Goal: Task Accomplishment & Management: Use online tool/utility

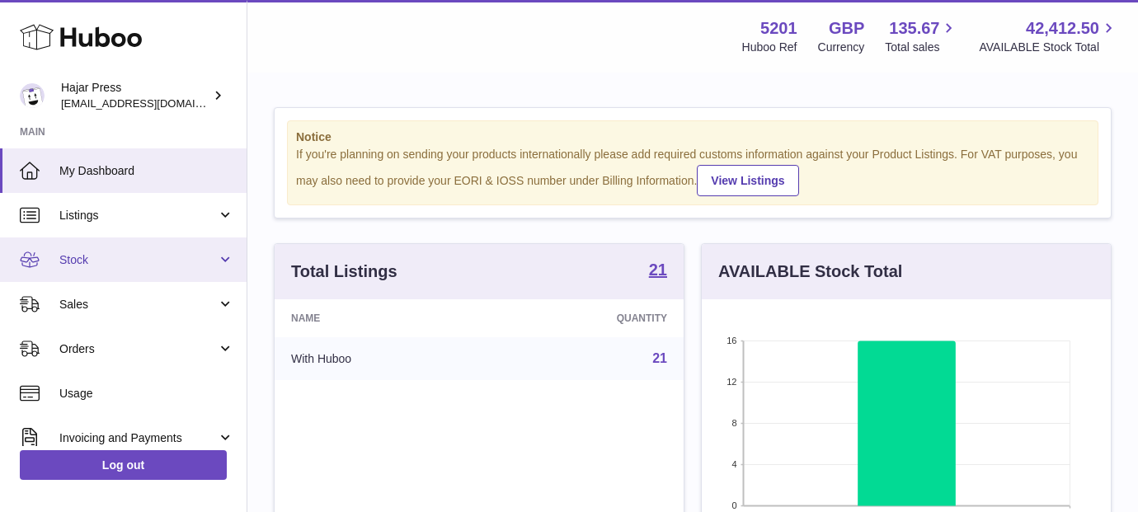
click at [142, 253] on span "Stock" at bounding box center [137, 260] width 157 height 16
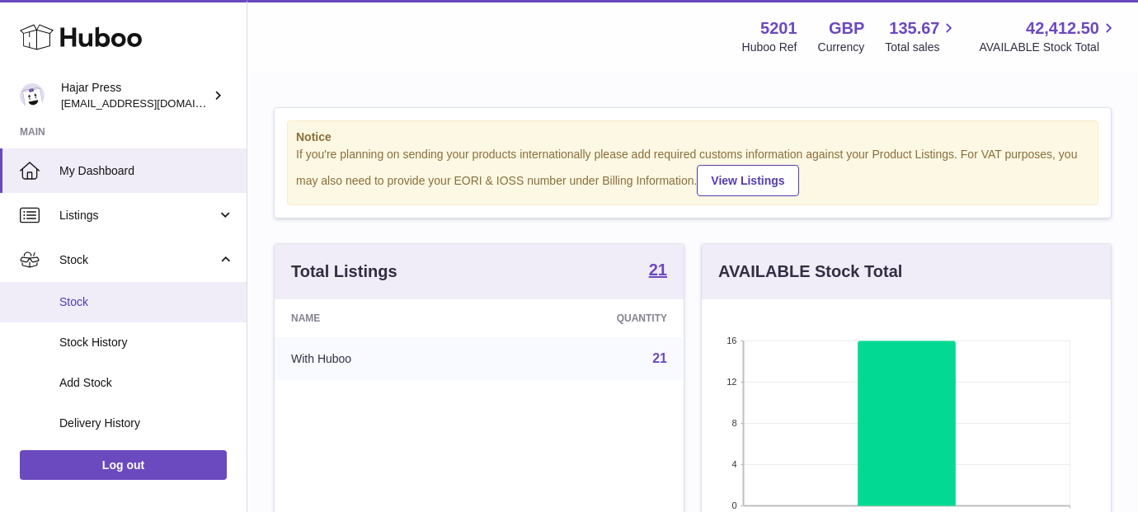
click at [142, 288] on link "Stock" at bounding box center [123, 302] width 247 height 40
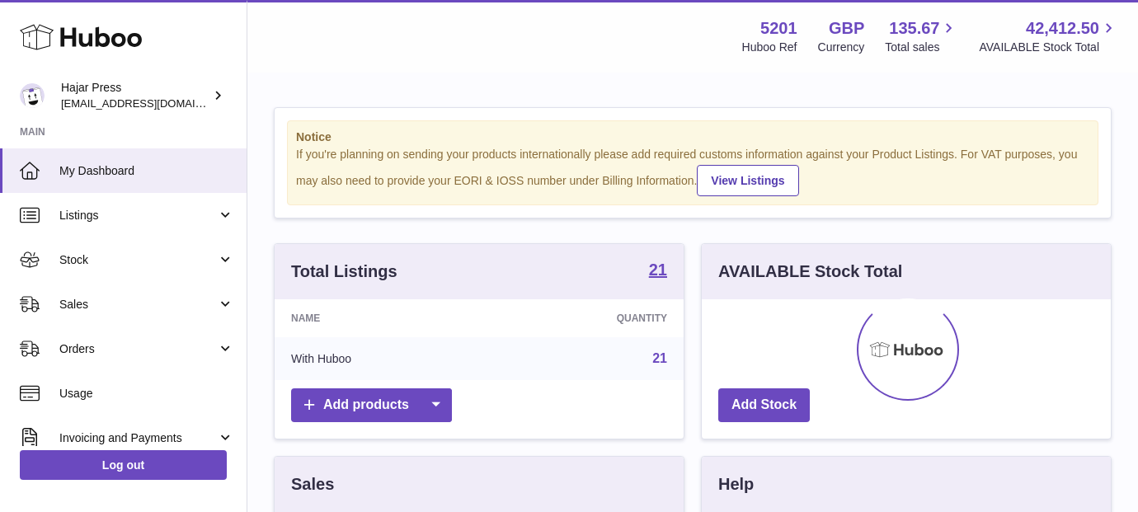
scroll to position [257, 409]
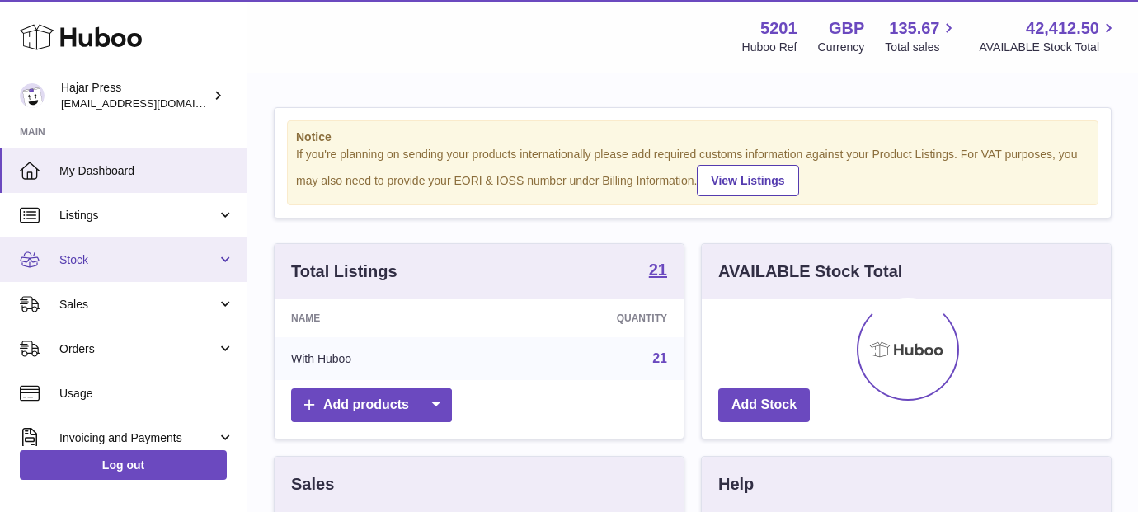
click at [183, 264] on span "Stock" at bounding box center [137, 260] width 157 height 16
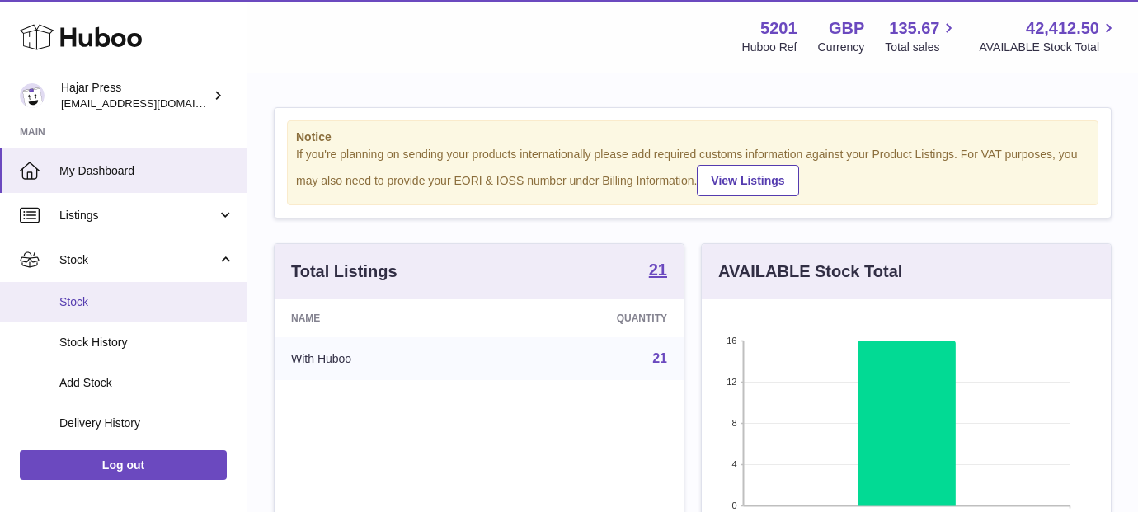
click at [174, 294] on span "Stock" at bounding box center [146, 302] width 175 height 16
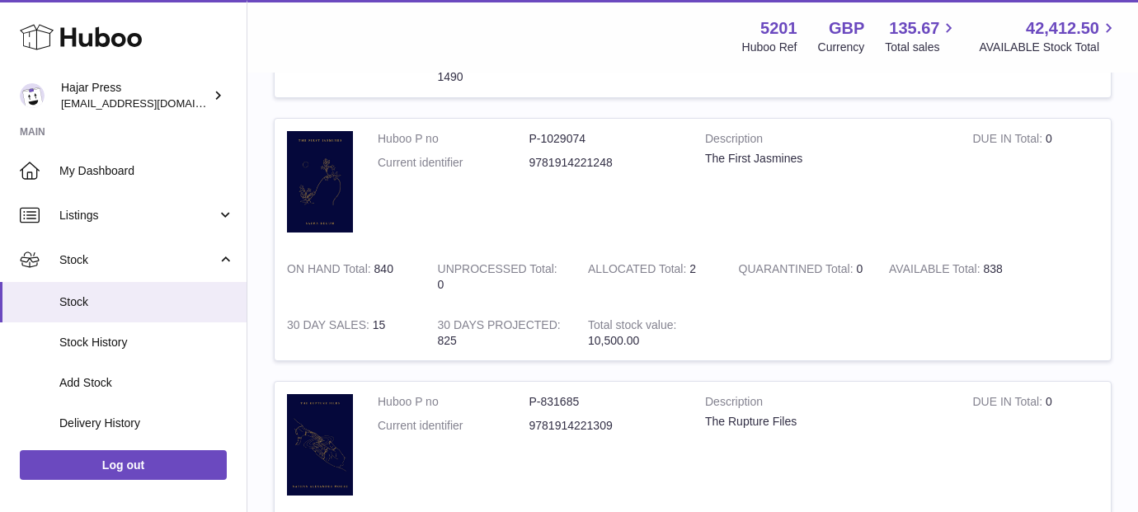
scroll to position [1239, 0]
